Goal: Information Seeking & Learning: Learn about a topic

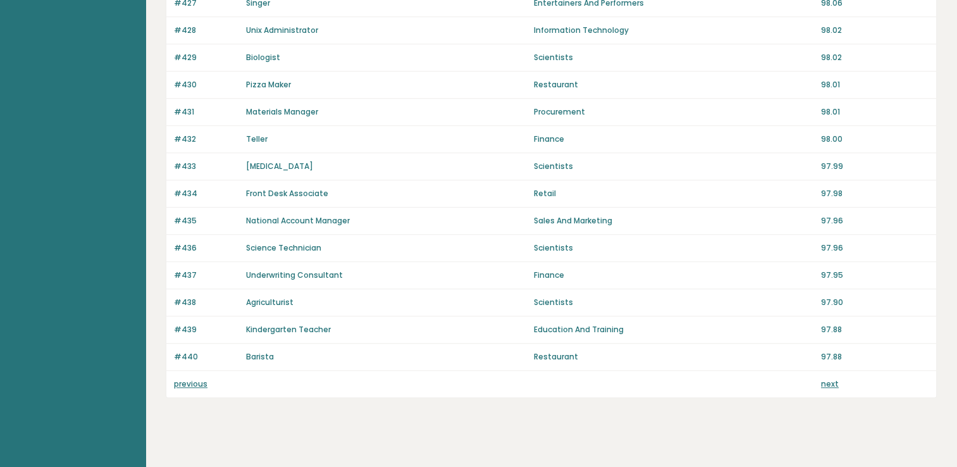
scroll to position [866, 0]
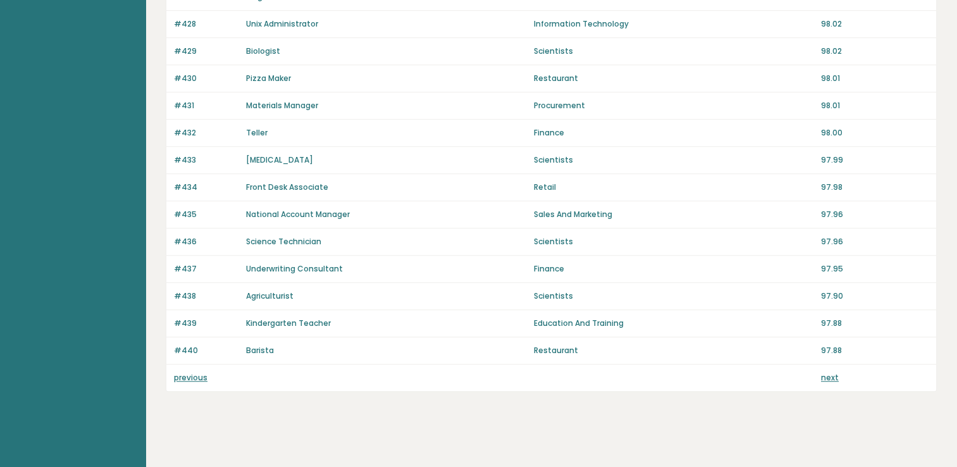
click at [187, 373] on link "previous" at bounding box center [191, 377] width 34 height 11
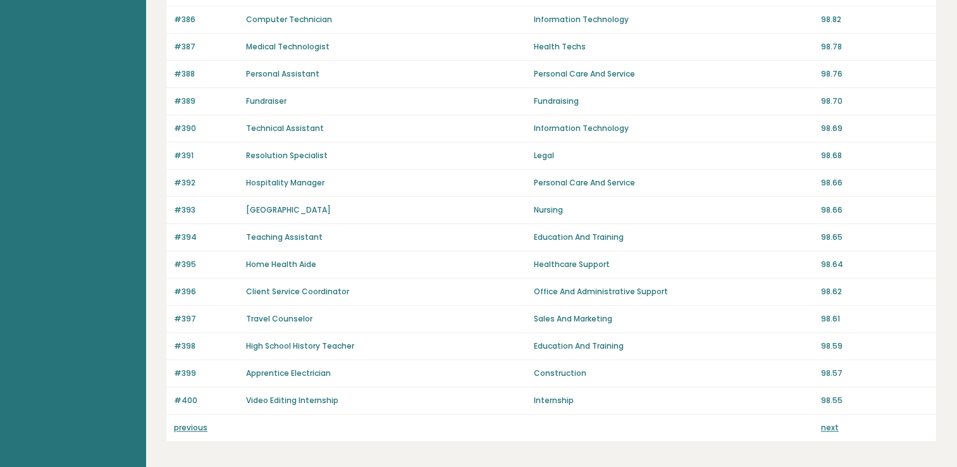
scroll to position [866, 0]
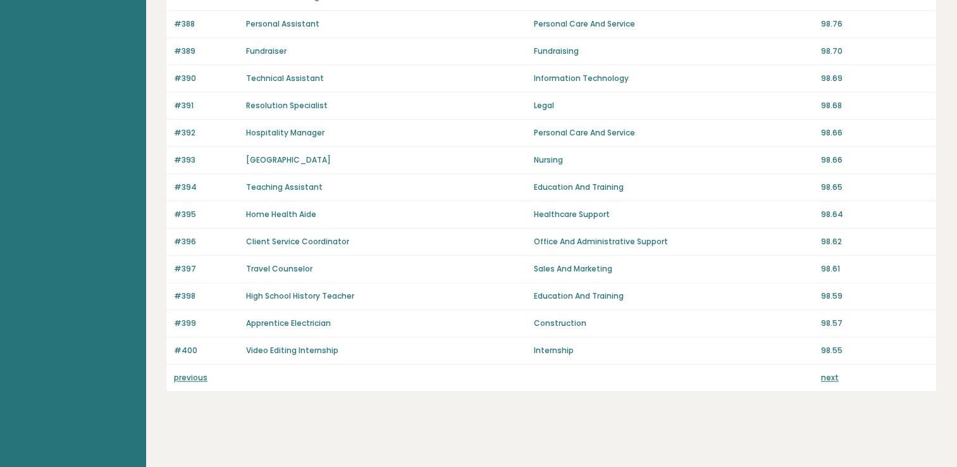
click at [191, 373] on link "previous" at bounding box center [191, 377] width 34 height 11
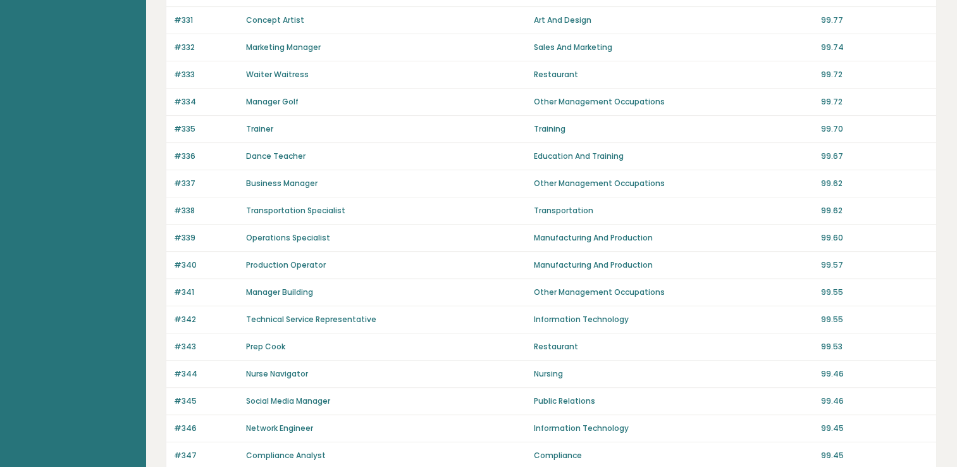
scroll to position [817, 0]
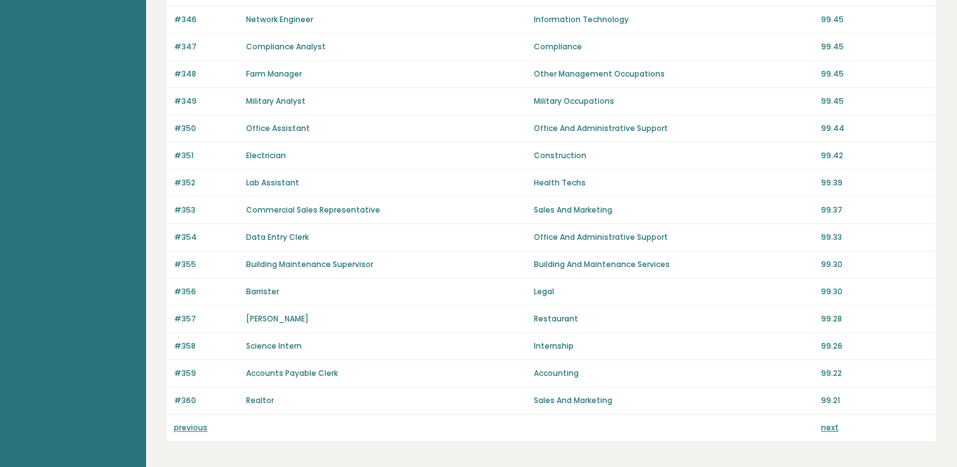
click at [190, 422] on link "previous" at bounding box center [191, 427] width 34 height 11
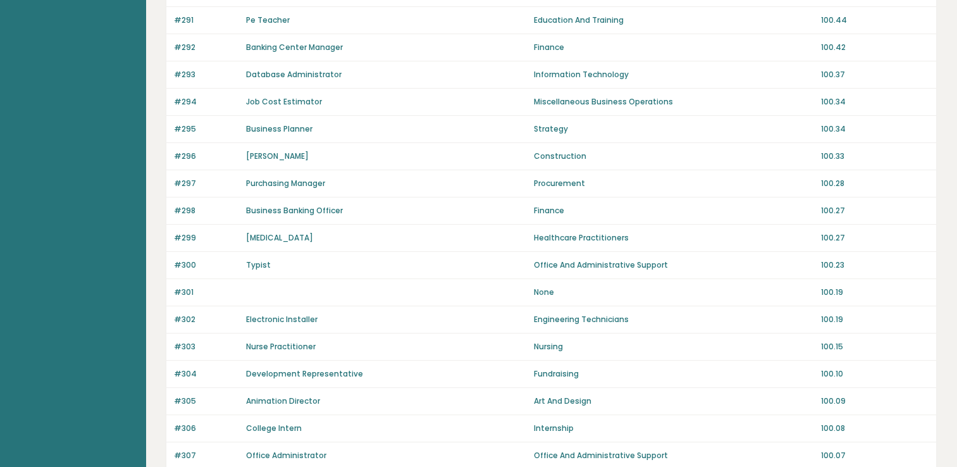
scroll to position [866, 0]
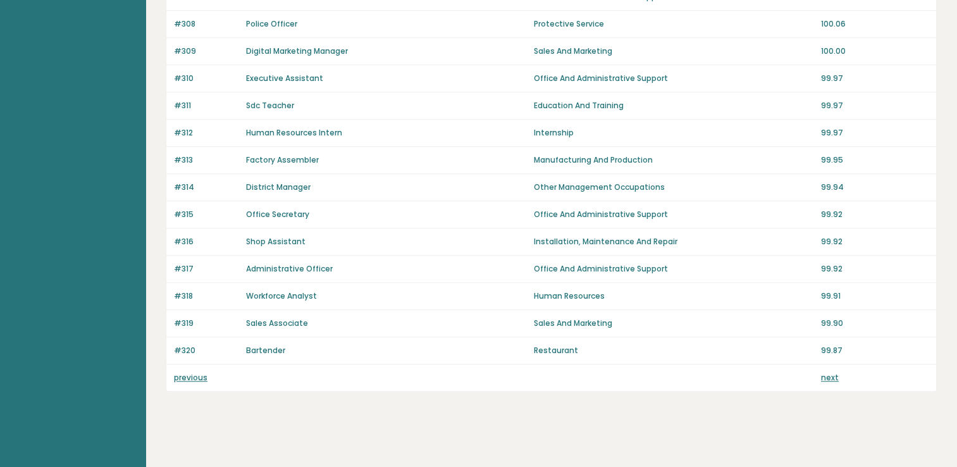
click at [183, 373] on link "previous" at bounding box center [191, 377] width 34 height 11
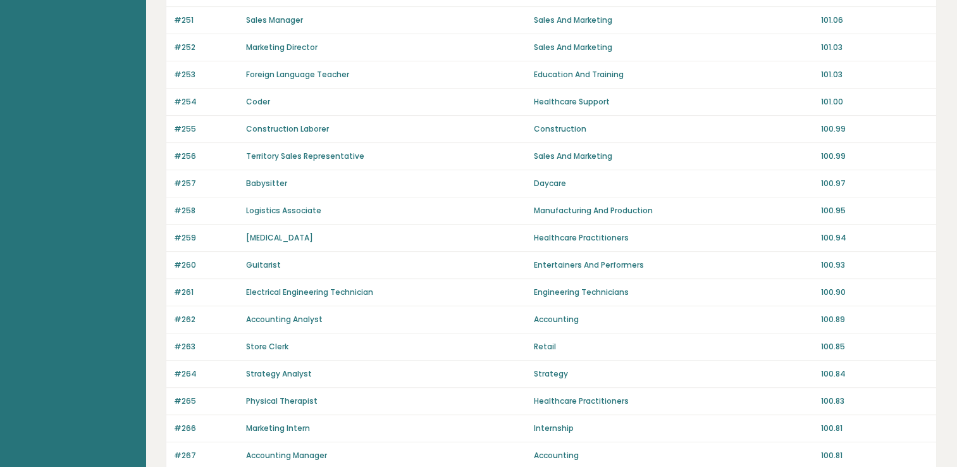
scroll to position [817, 0]
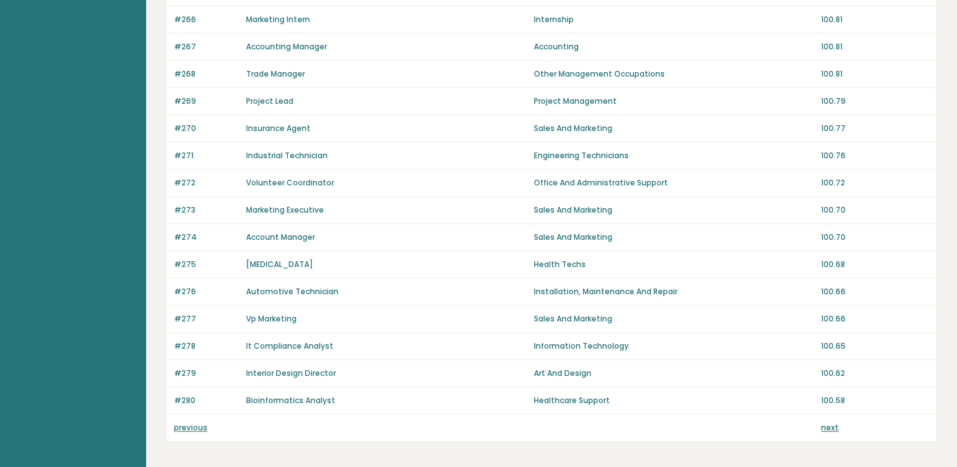
click at [191, 422] on link "previous" at bounding box center [191, 427] width 34 height 11
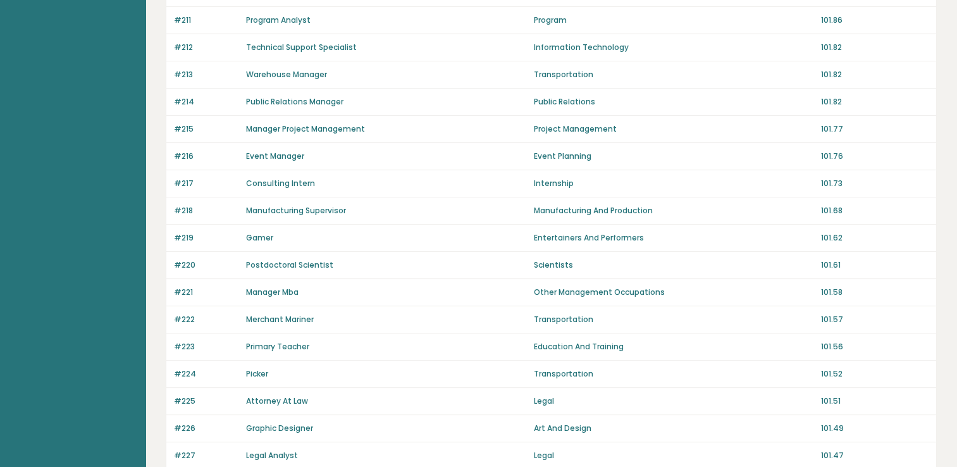
scroll to position [817, 0]
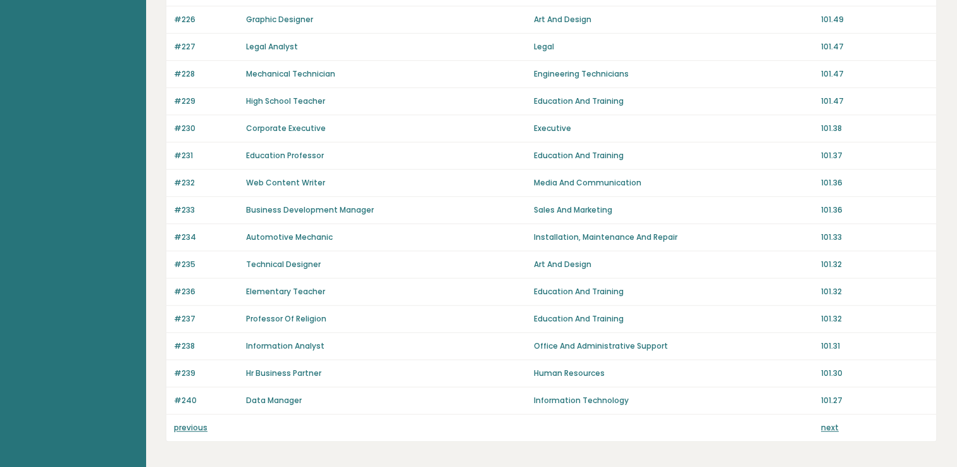
click at [187, 426] on link "previous" at bounding box center [191, 427] width 34 height 11
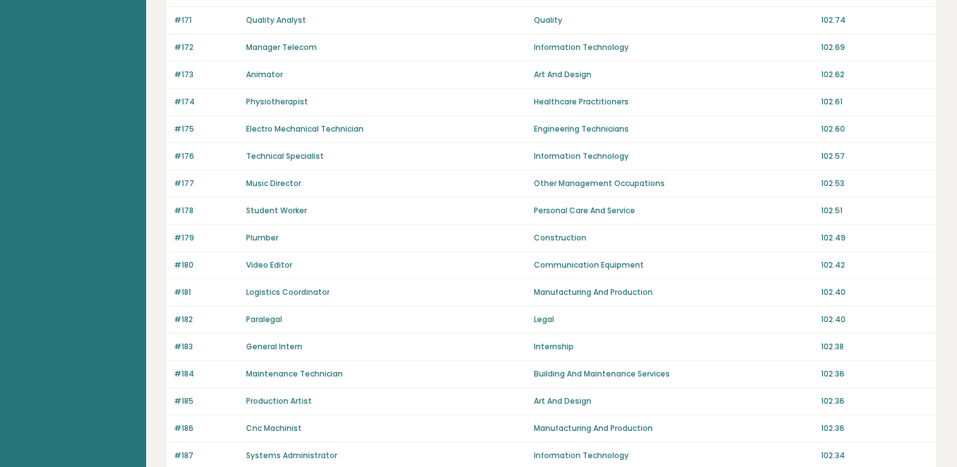
scroll to position [817, 0]
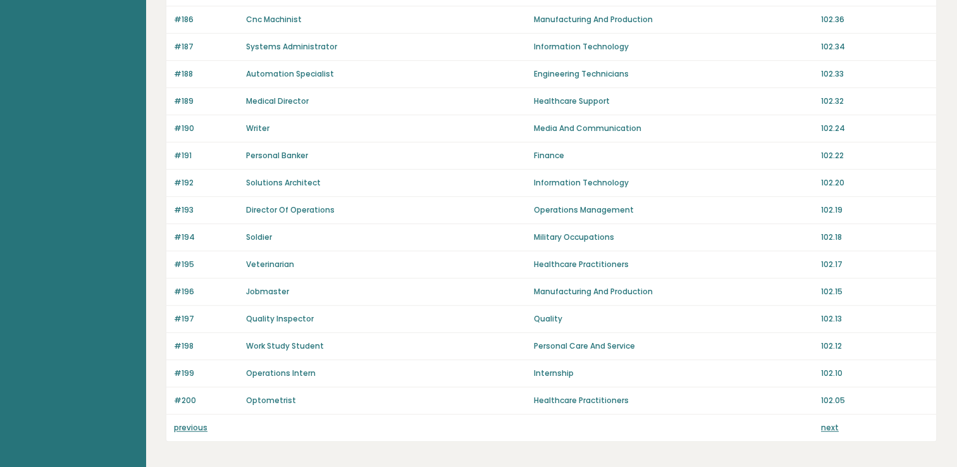
click at [192, 422] on link "previous" at bounding box center [191, 427] width 34 height 11
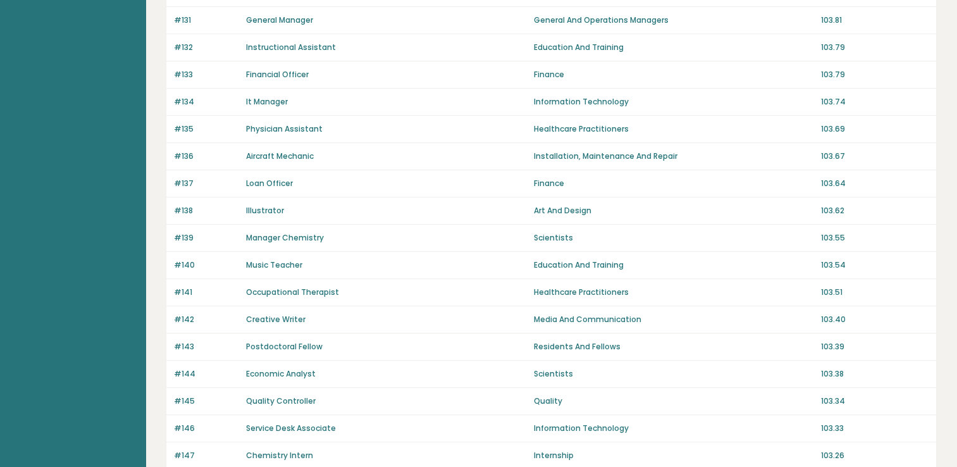
scroll to position [820, 0]
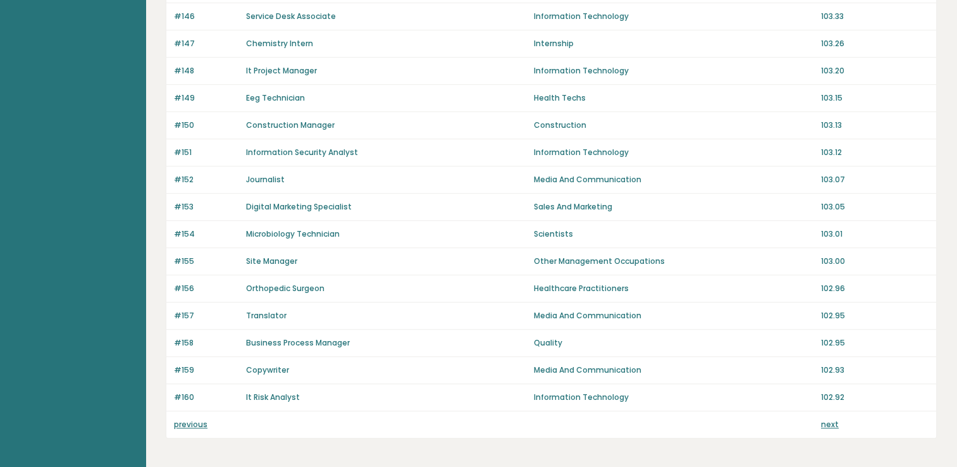
click at [192, 419] on link "previous" at bounding box center [191, 424] width 34 height 11
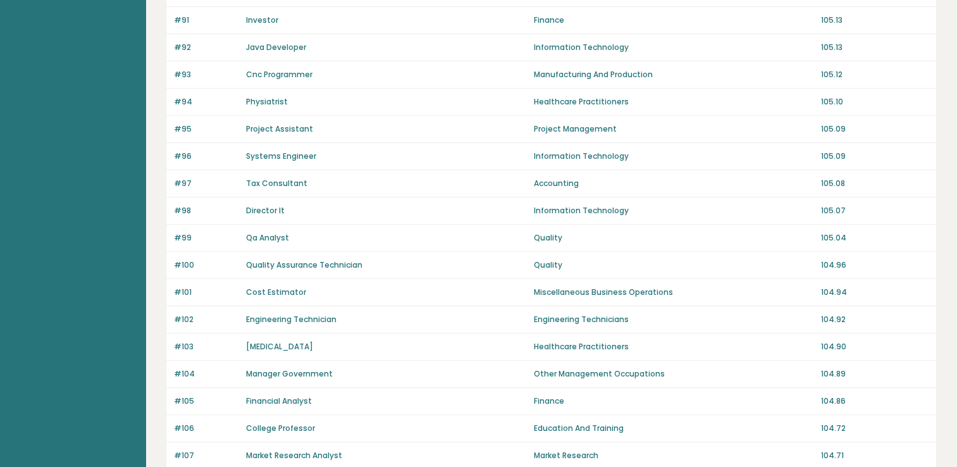
scroll to position [817, 0]
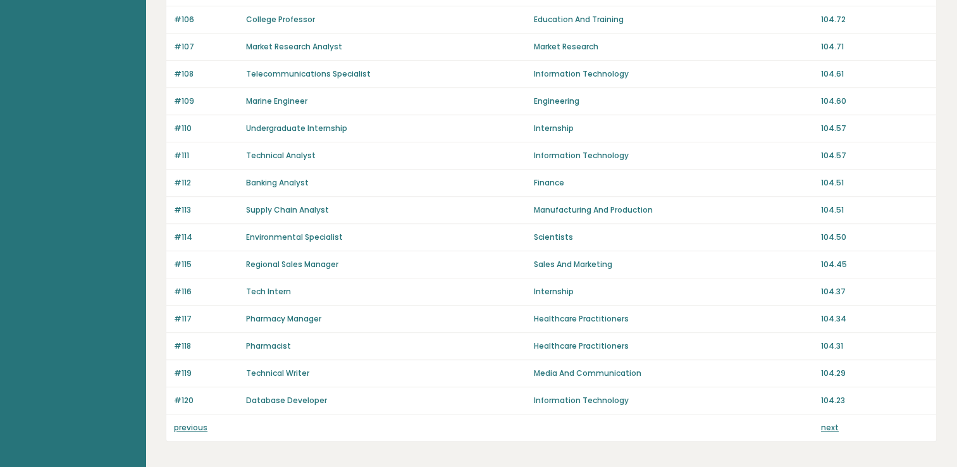
click at [189, 423] on link "previous" at bounding box center [191, 427] width 34 height 11
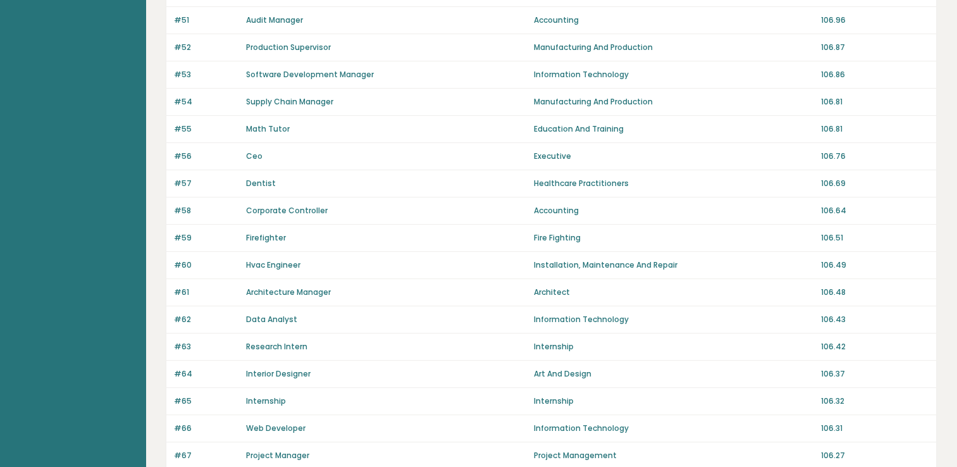
scroll to position [866, 0]
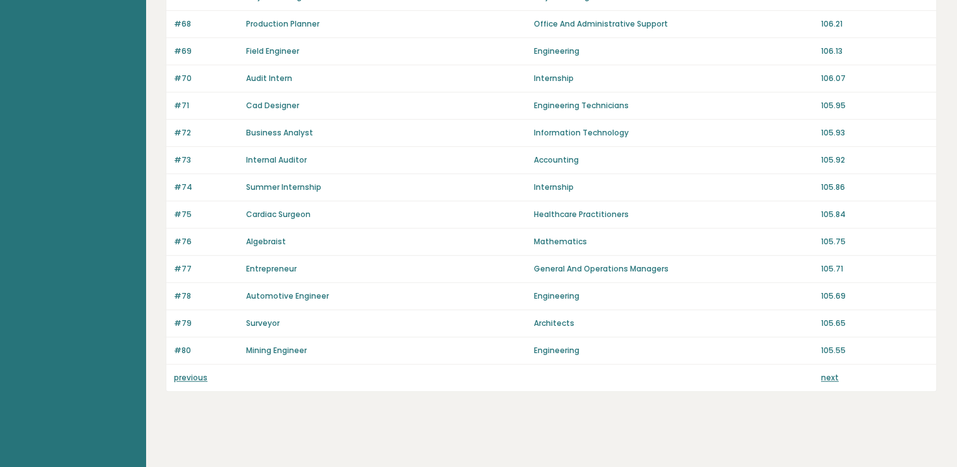
click at [195, 373] on link "previous" at bounding box center [191, 377] width 34 height 11
